Goal: Task Accomplishment & Management: Manage account settings

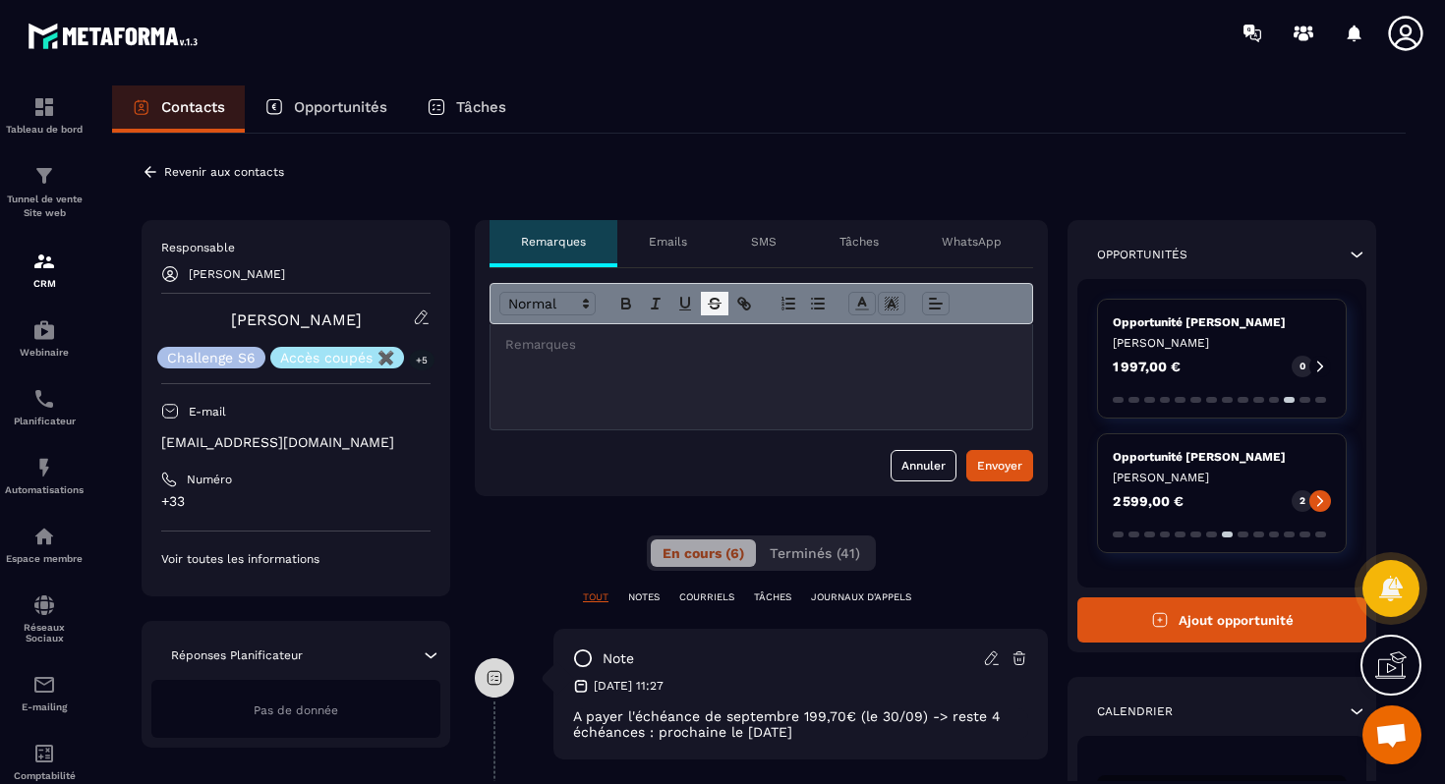
scroll to position [18918, 0]
click at [55, 274] on div "CRM" at bounding box center [44, 269] width 79 height 39
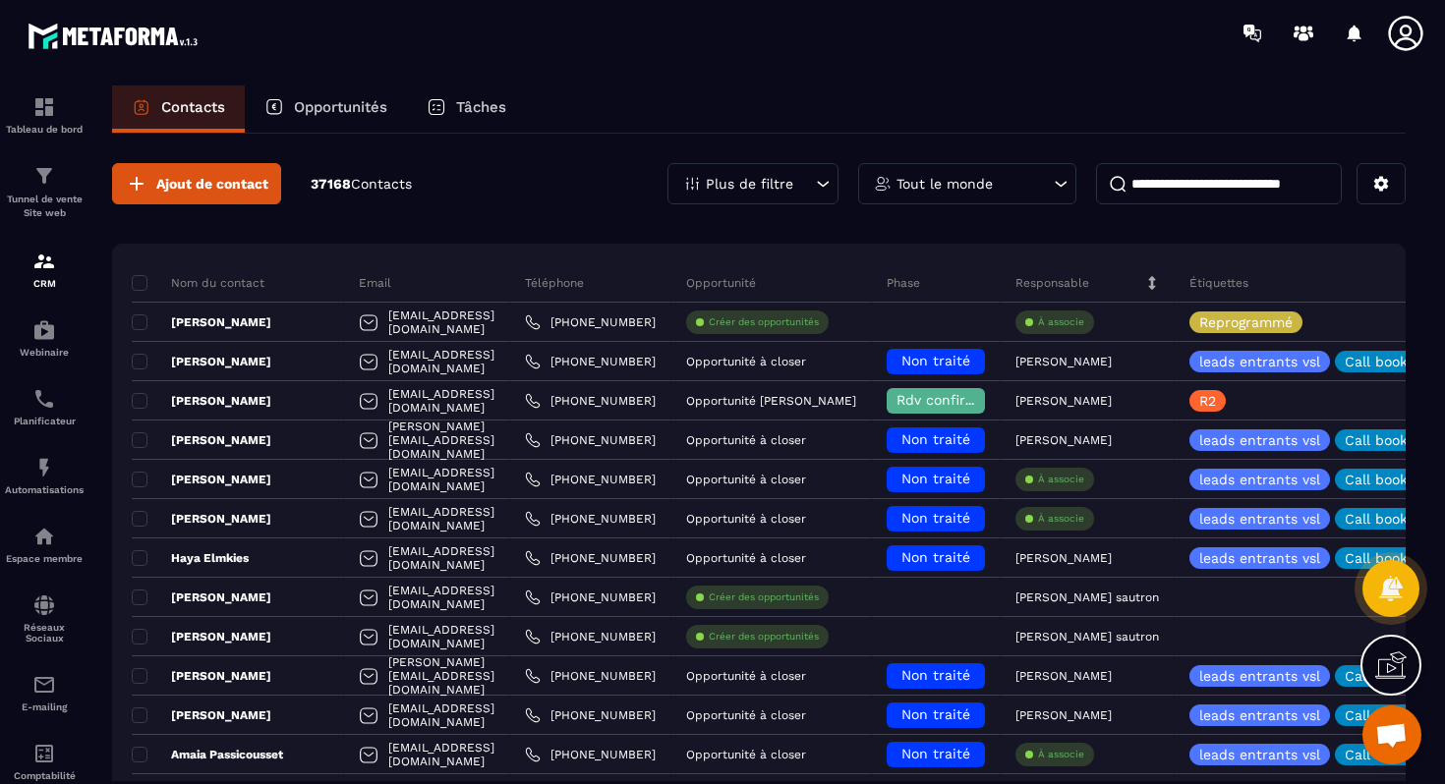
click at [951, 192] on div "Tout le monde" at bounding box center [967, 183] width 218 height 41
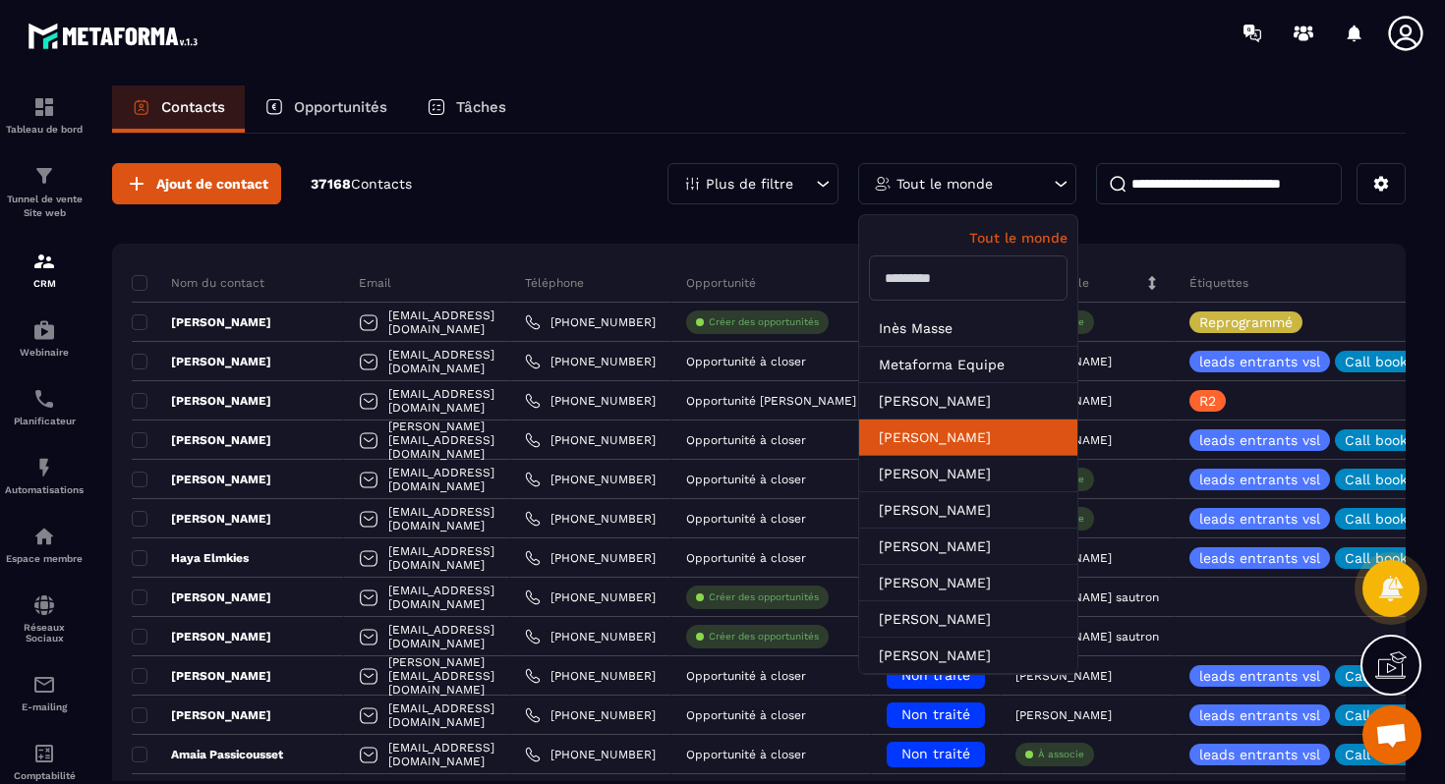
click at [1006, 448] on li "[PERSON_NAME]" at bounding box center [968, 438] width 218 height 36
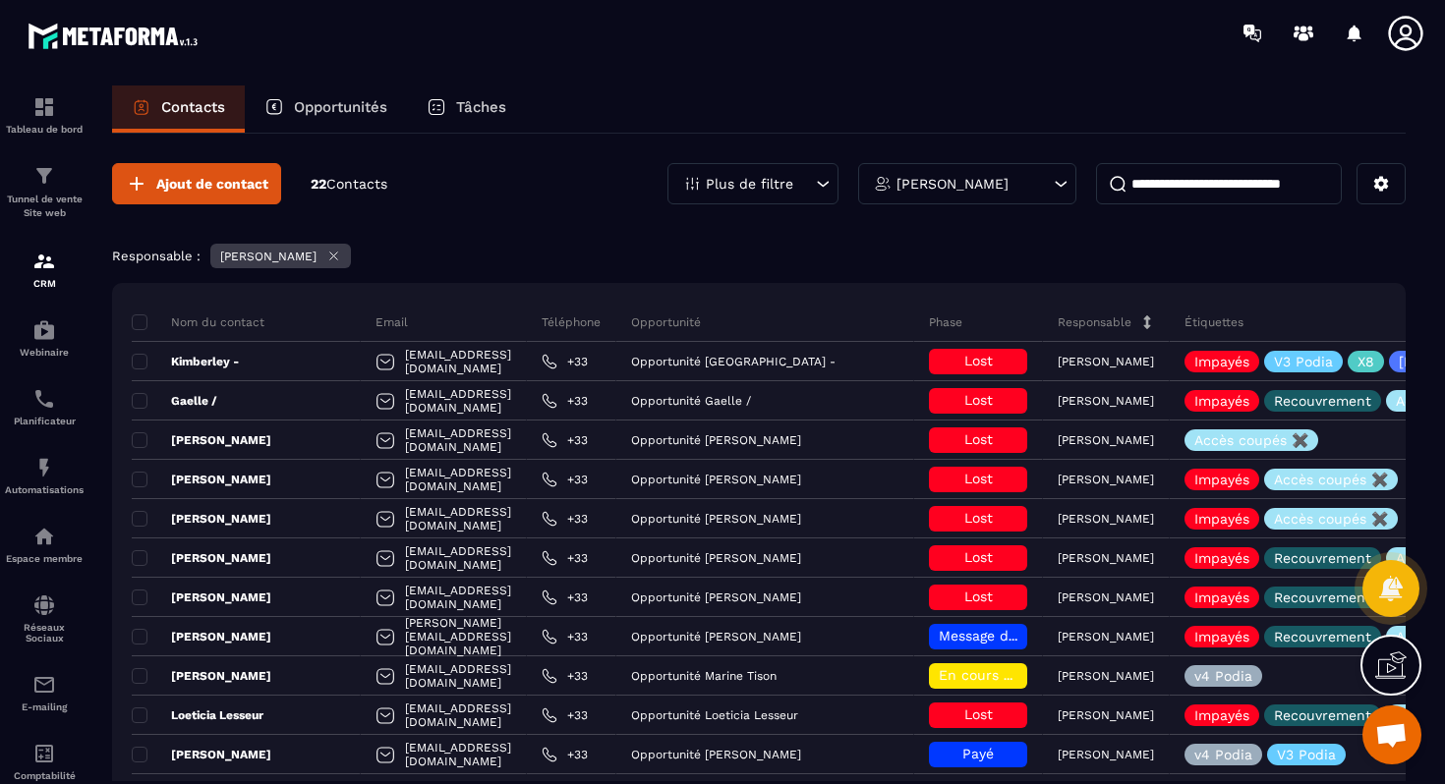
click at [345, 114] on p "Opportunités" at bounding box center [340, 107] width 93 height 18
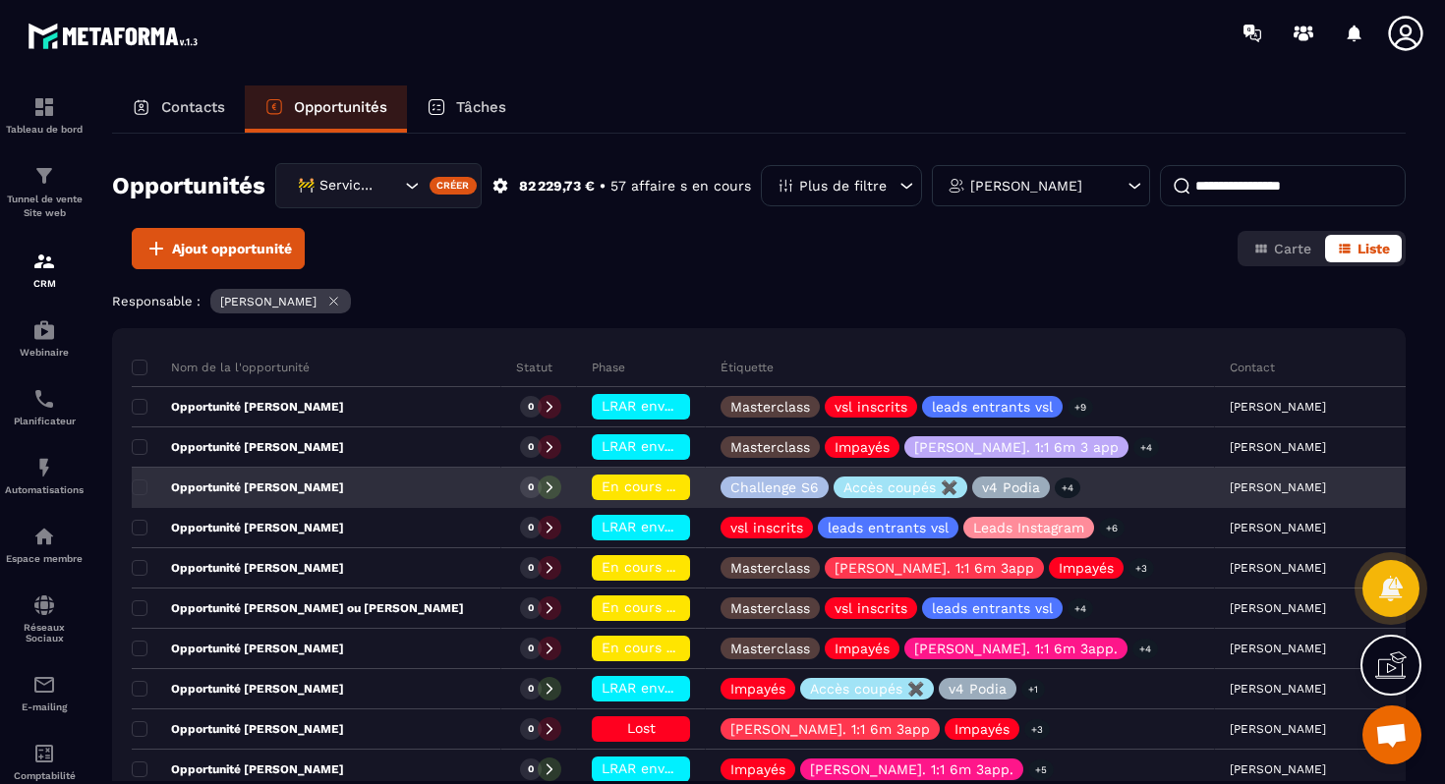
click at [356, 483] on div "Opportunité [PERSON_NAME]" at bounding box center [316, 488] width 369 height 39
